Goal: Information Seeking & Learning: Learn about a topic

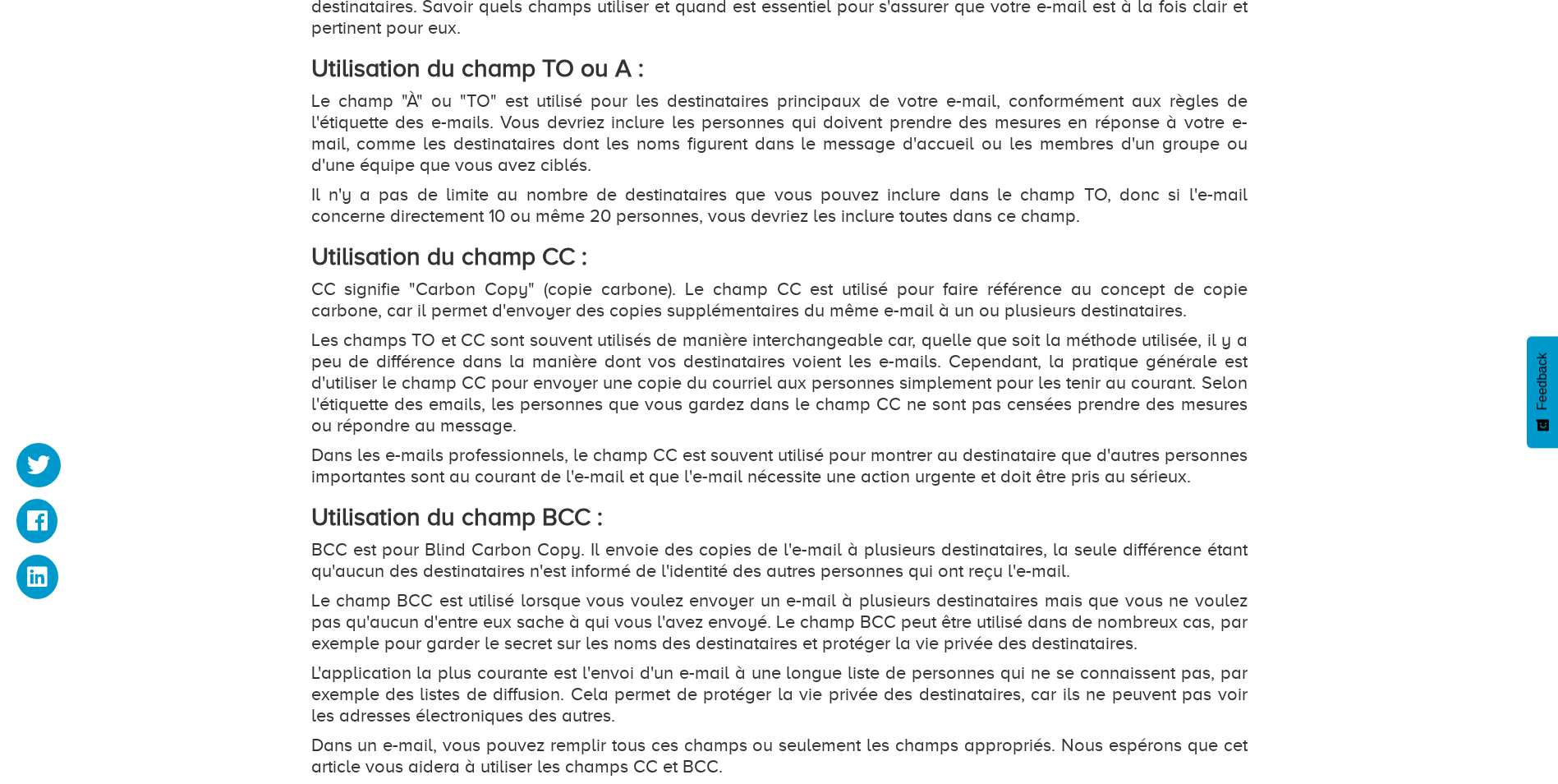
scroll to position [1808, 0]
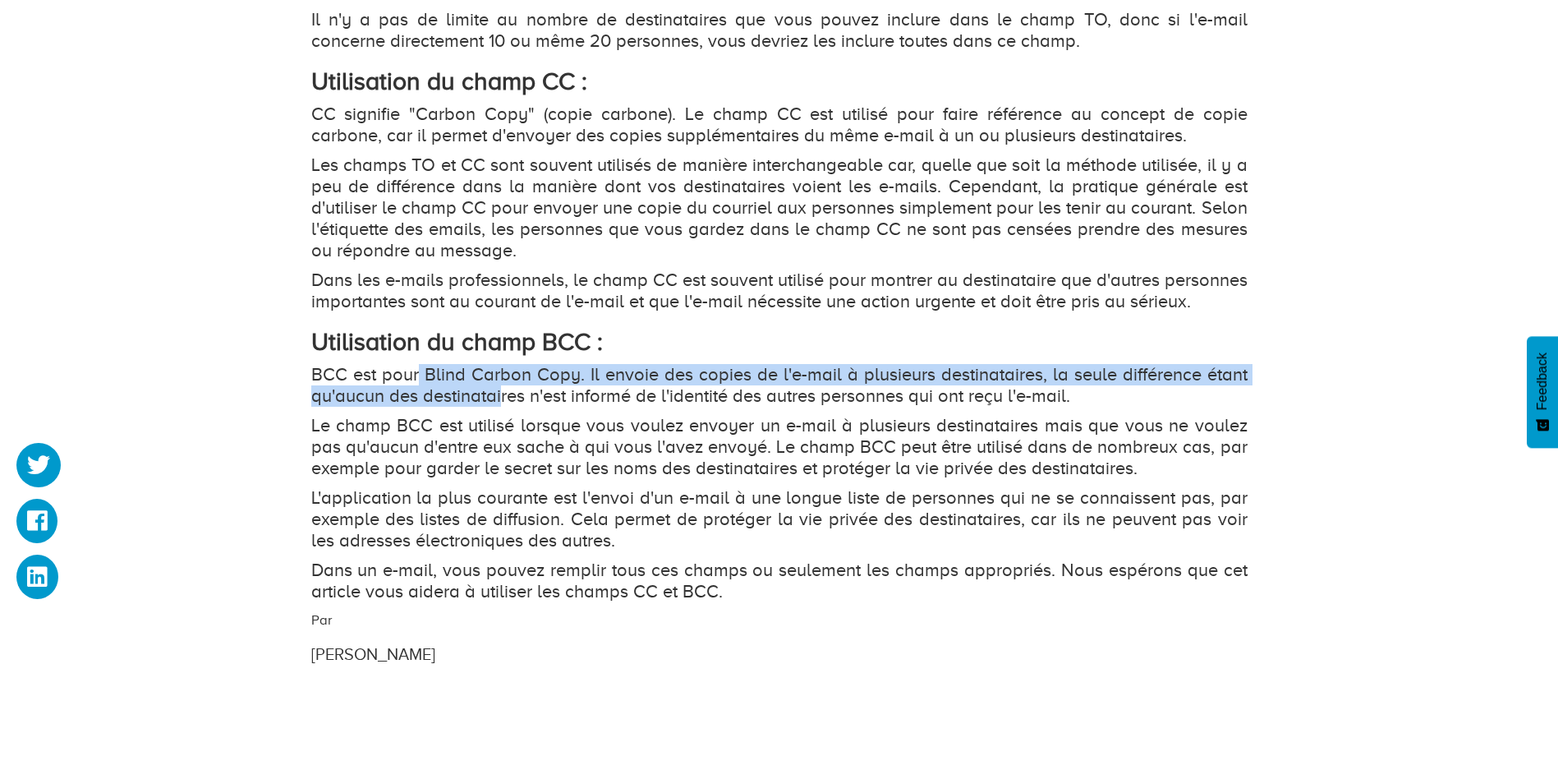
drag, startPoint x: 442, startPoint y: 397, endPoint x: 497, endPoint y: 412, distance: 57.0
click at [497, 406] on p "BCC est pour Blind Carbon Copy. Il envoie des copies de l'e-mail à plusieurs de…" at bounding box center [779, 385] width 937 height 43
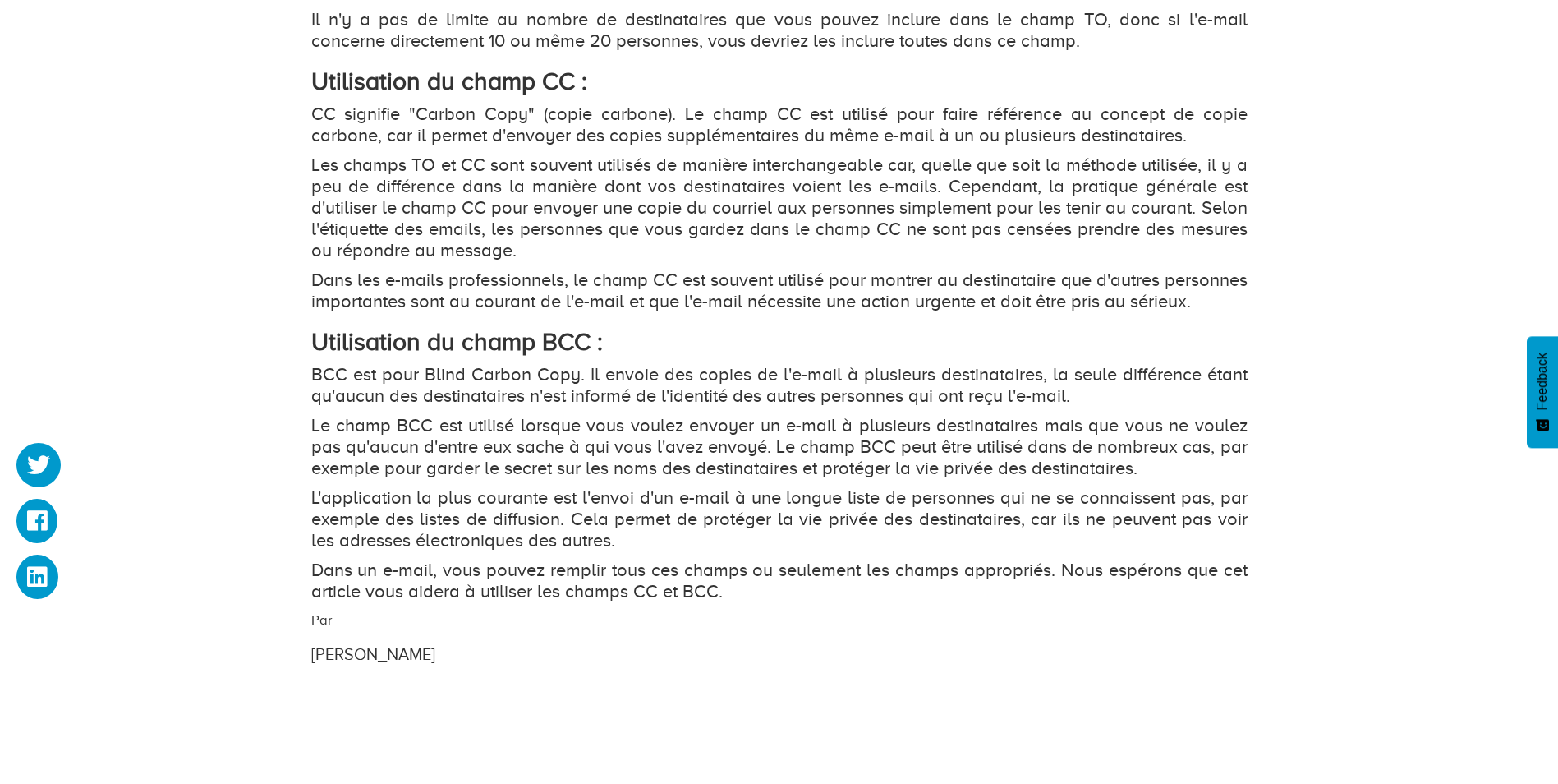
drag, startPoint x: 497, startPoint y: 412, endPoint x: 580, endPoint y: 433, distance: 85.6
drag, startPoint x: 511, startPoint y: 414, endPoint x: 586, endPoint y: 423, distance: 75.5
click at [586, 406] on p "BCC est pour Blind Carbon Copy. Il envoie des copies de l'e-mail à plusieurs de…" at bounding box center [779, 385] width 937 height 43
drag, startPoint x: 439, startPoint y: 414, endPoint x: 578, endPoint y: 425, distance: 139.4
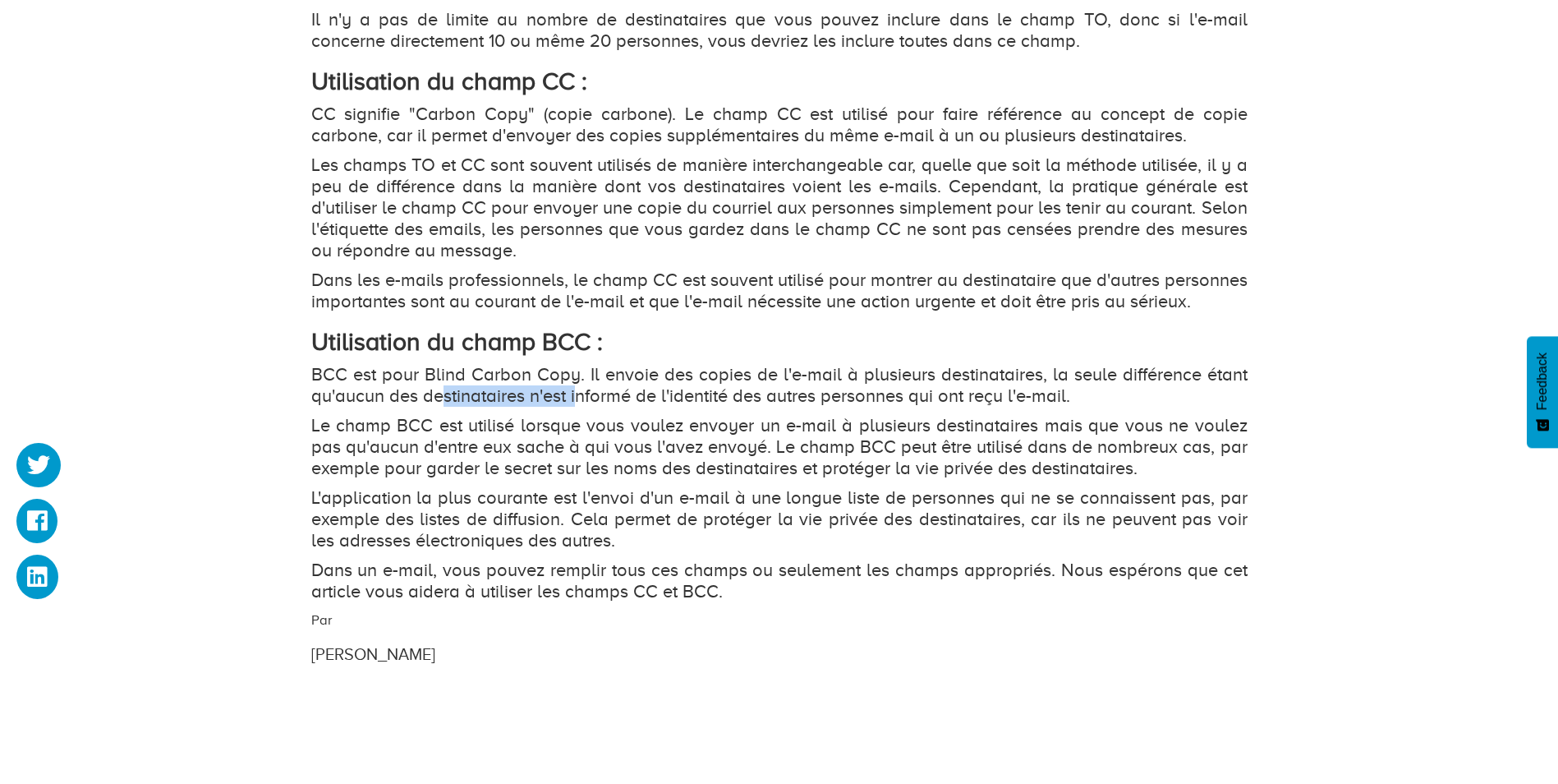
click at [578, 406] on p "BCC est pour Blind Carbon Copy. Il envoie des copies de l'e-mail à plusieurs de…" at bounding box center [779, 385] width 937 height 43
drag, startPoint x: 578, startPoint y: 425, endPoint x: 497, endPoint y: 448, distance: 84.2
click at [497, 448] on p "Le champ BCC est utilisé lorsque vous voulez envoyer un e-mail à plusieurs dest…" at bounding box center [779, 446] width 937 height 64
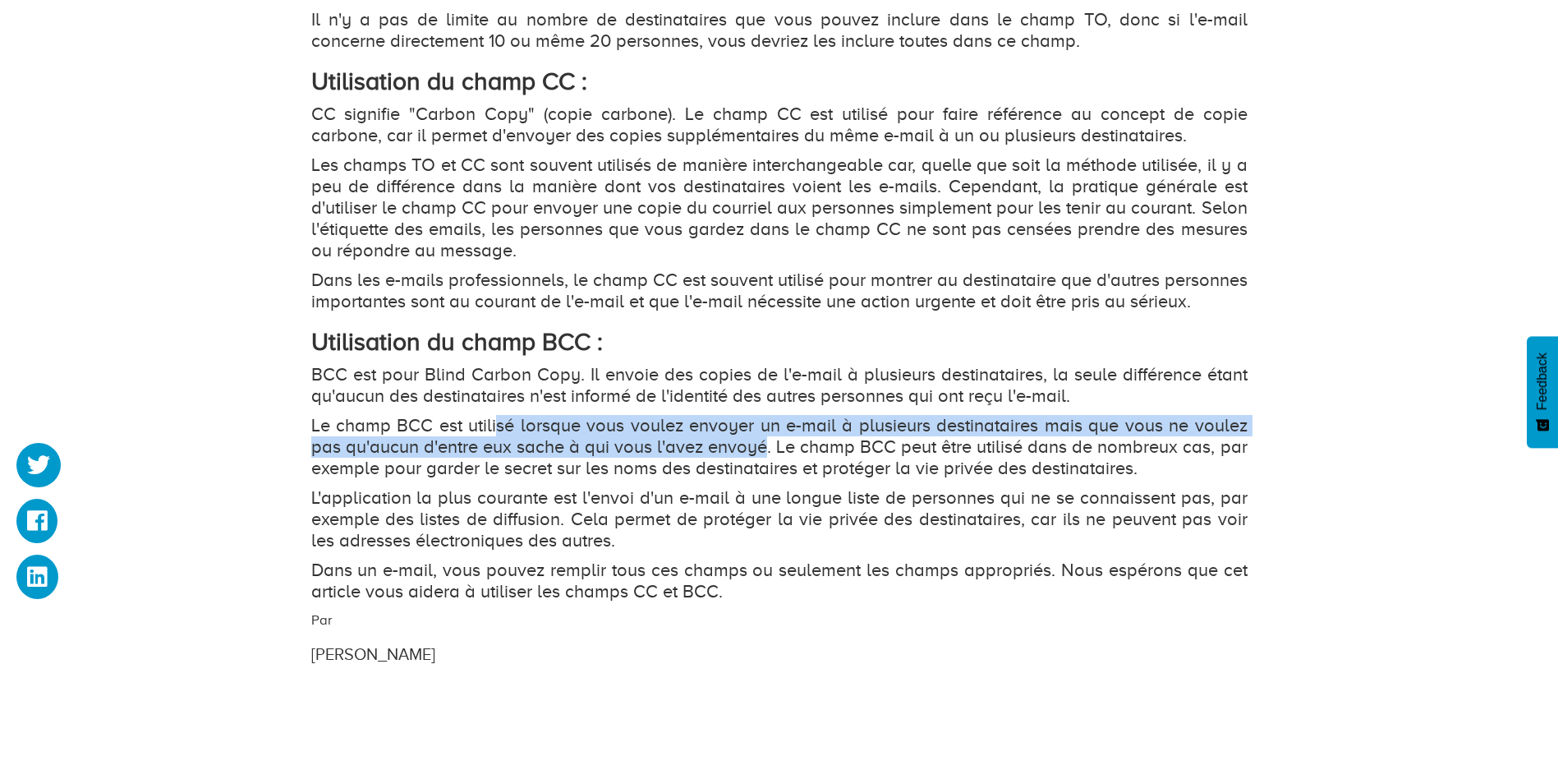
drag, startPoint x: 501, startPoint y: 448, endPoint x: 764, endPoint y: 468, distance: 263.8
click at [764, 468] on p "Le champ BCC est utilisé lorsque vous voulez envoyer un e-mail à plusieurs dest…" at bounding box center [779, 446] width 937 height 64
